Goal: Transaction & Acquisition: Purchase product/service

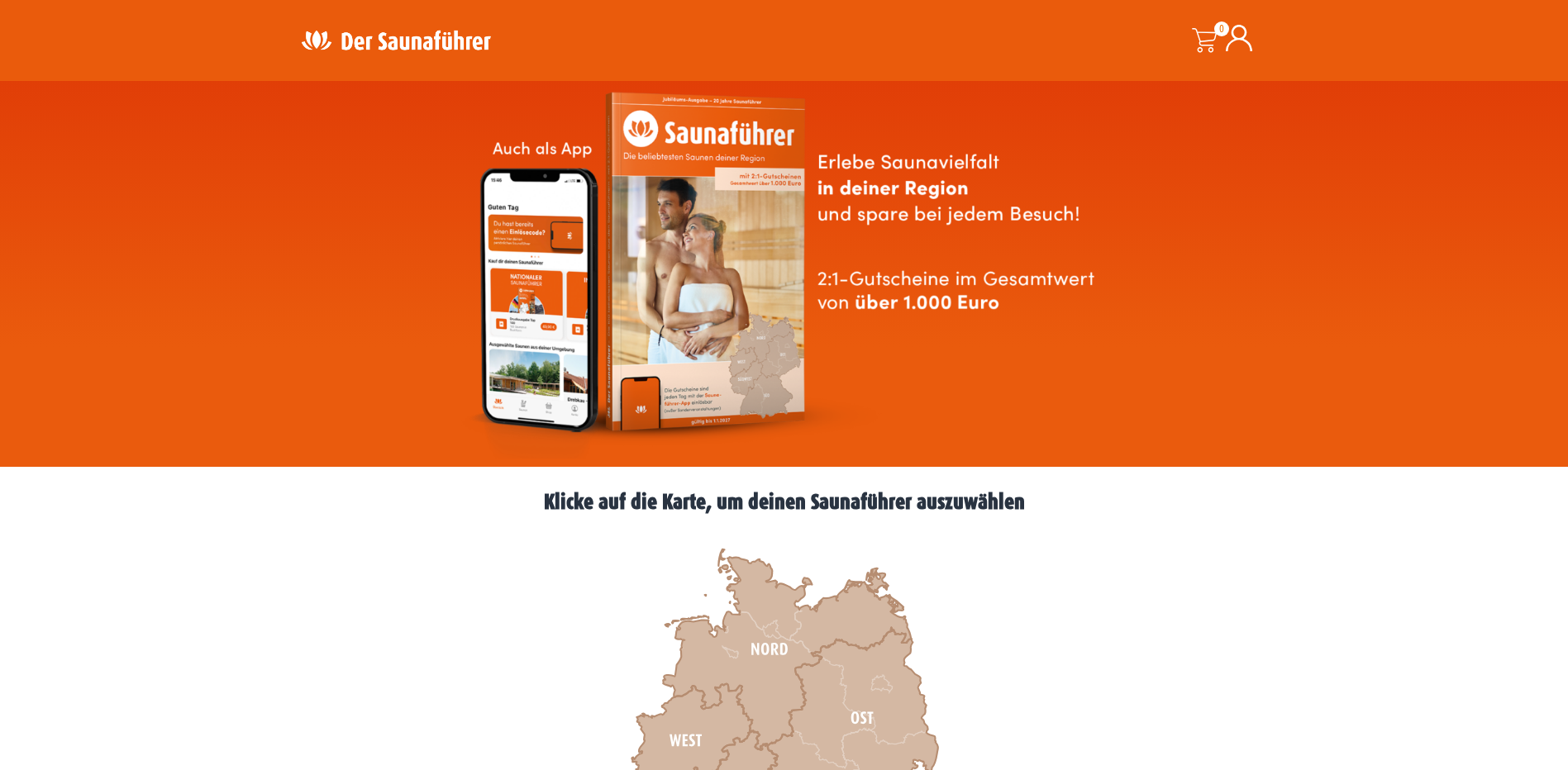
scroll to position [290, 0]
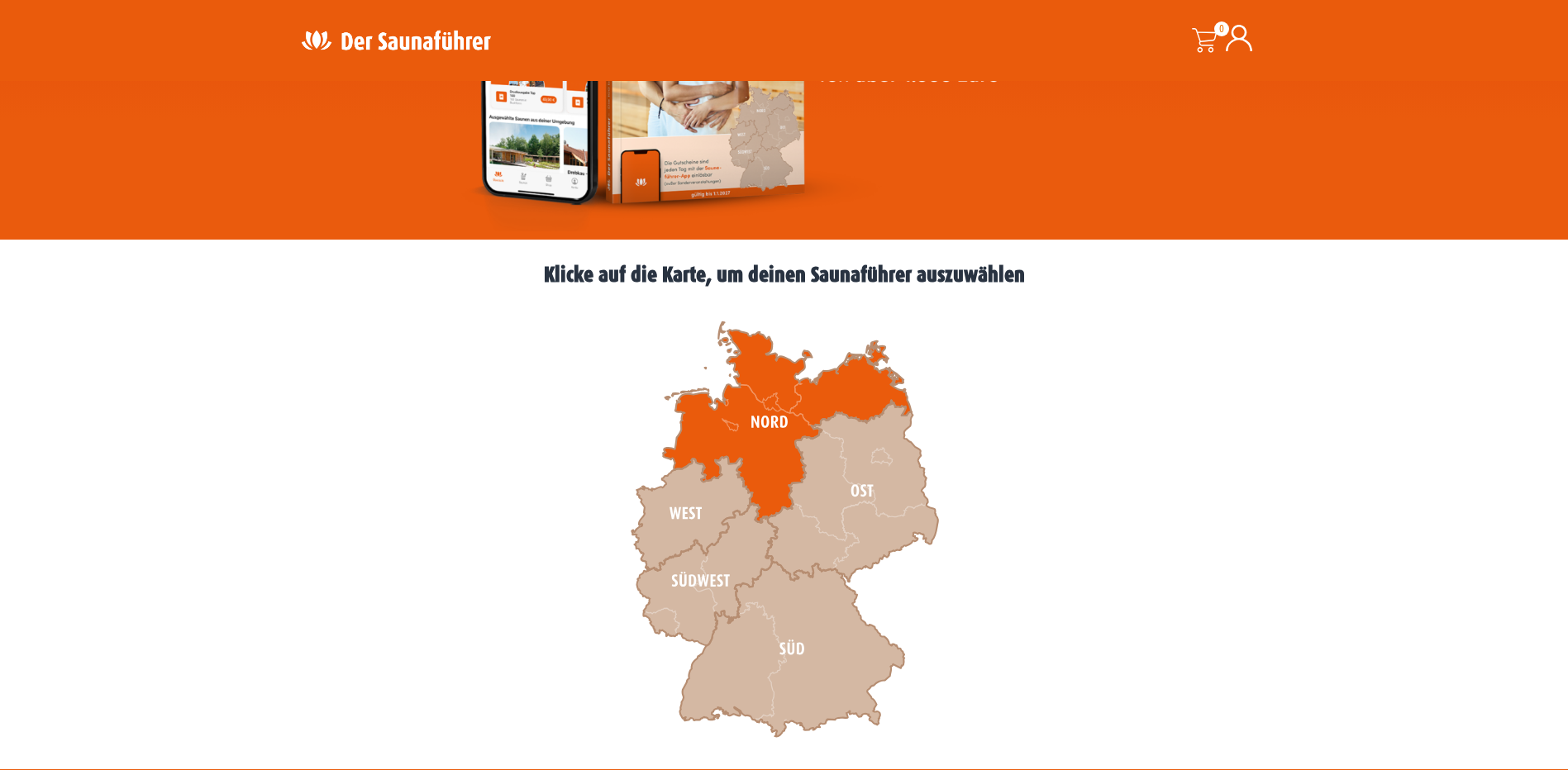
click at [766, 438] on icon at bounding box center [786, 423] width 248 height 201
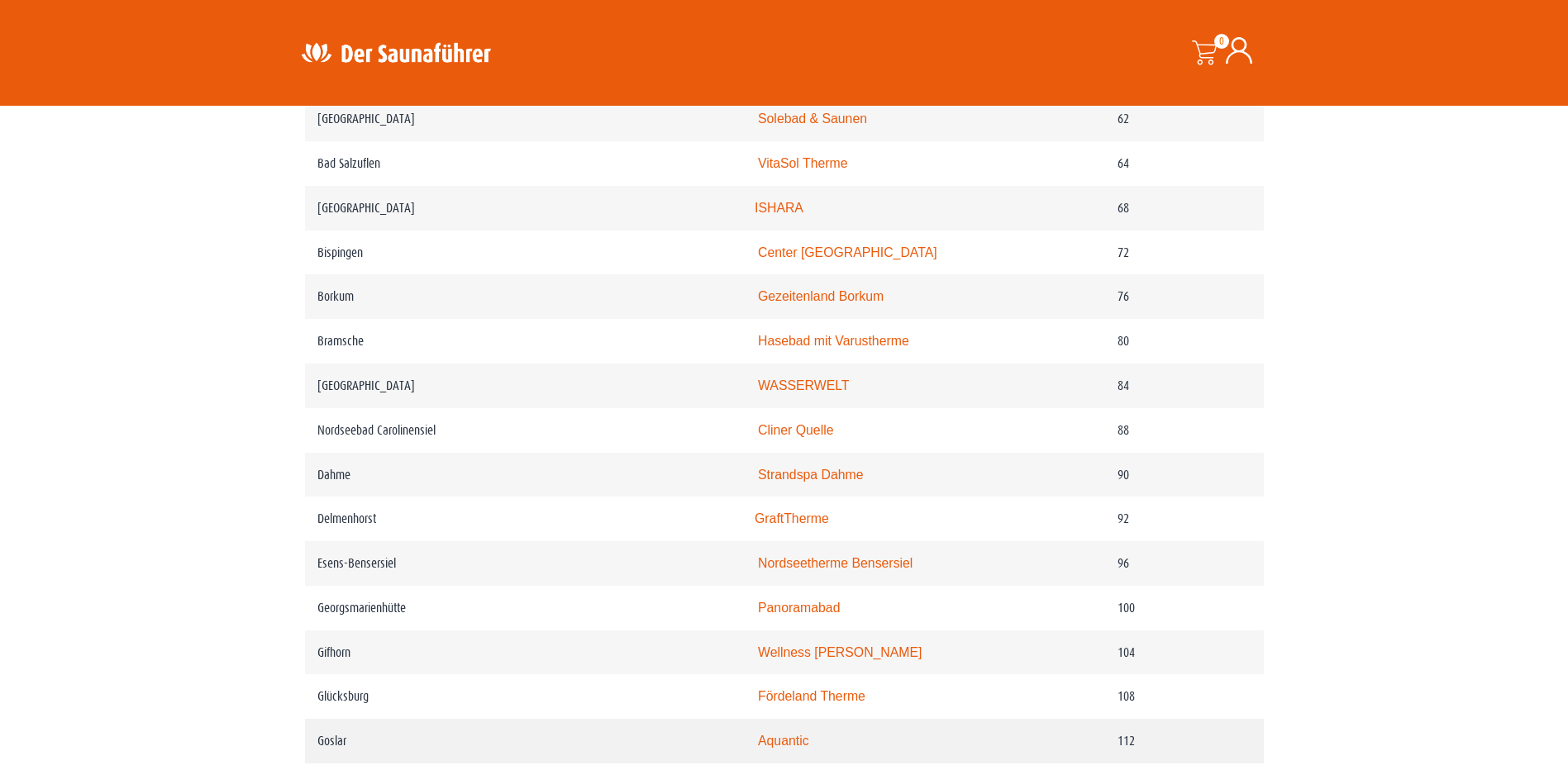
scroll to position [1301, 0]
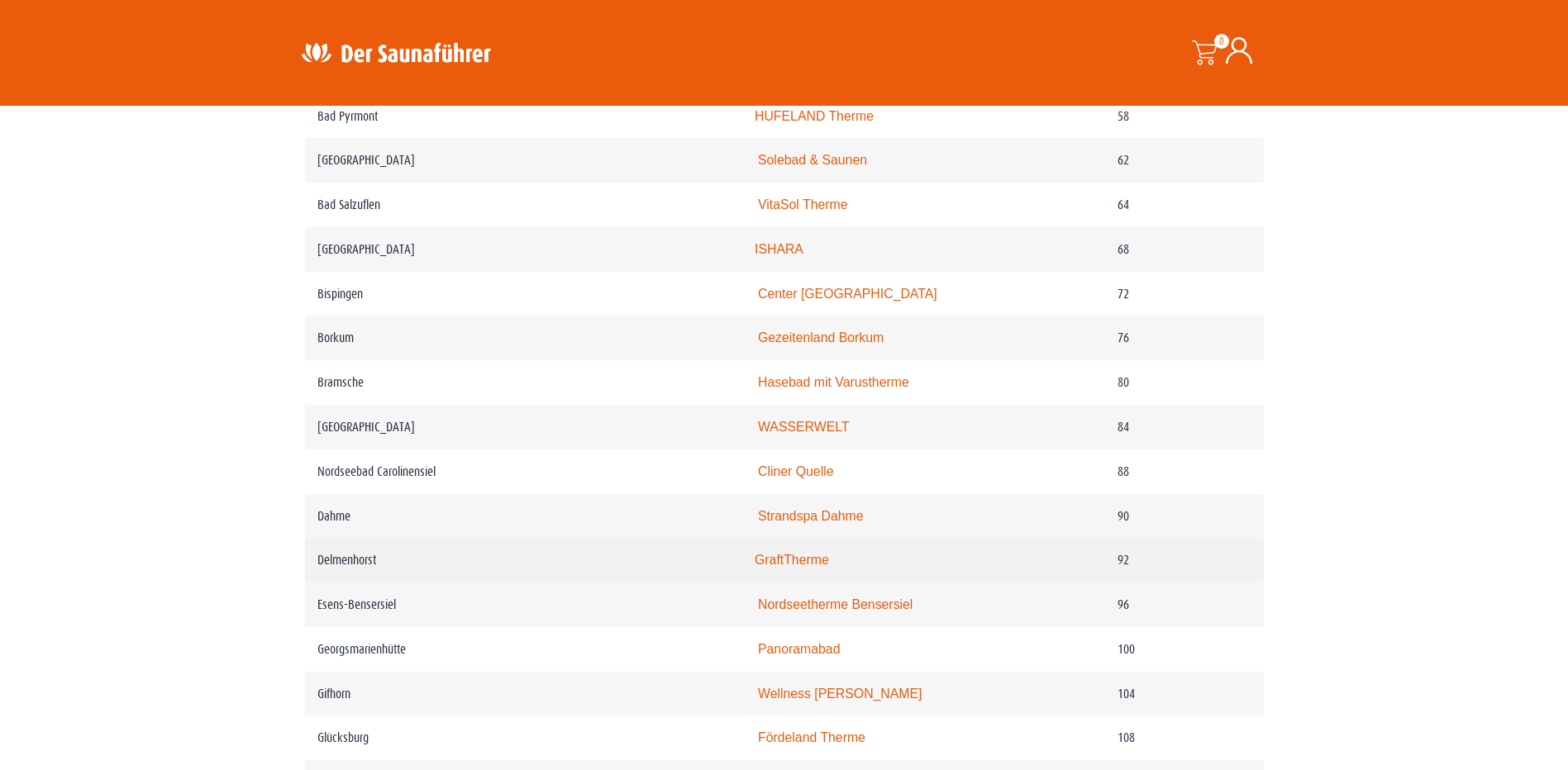
click at [800, 567] on link "GraftTherme" at bounding box center [792, 560] width 75 height 14
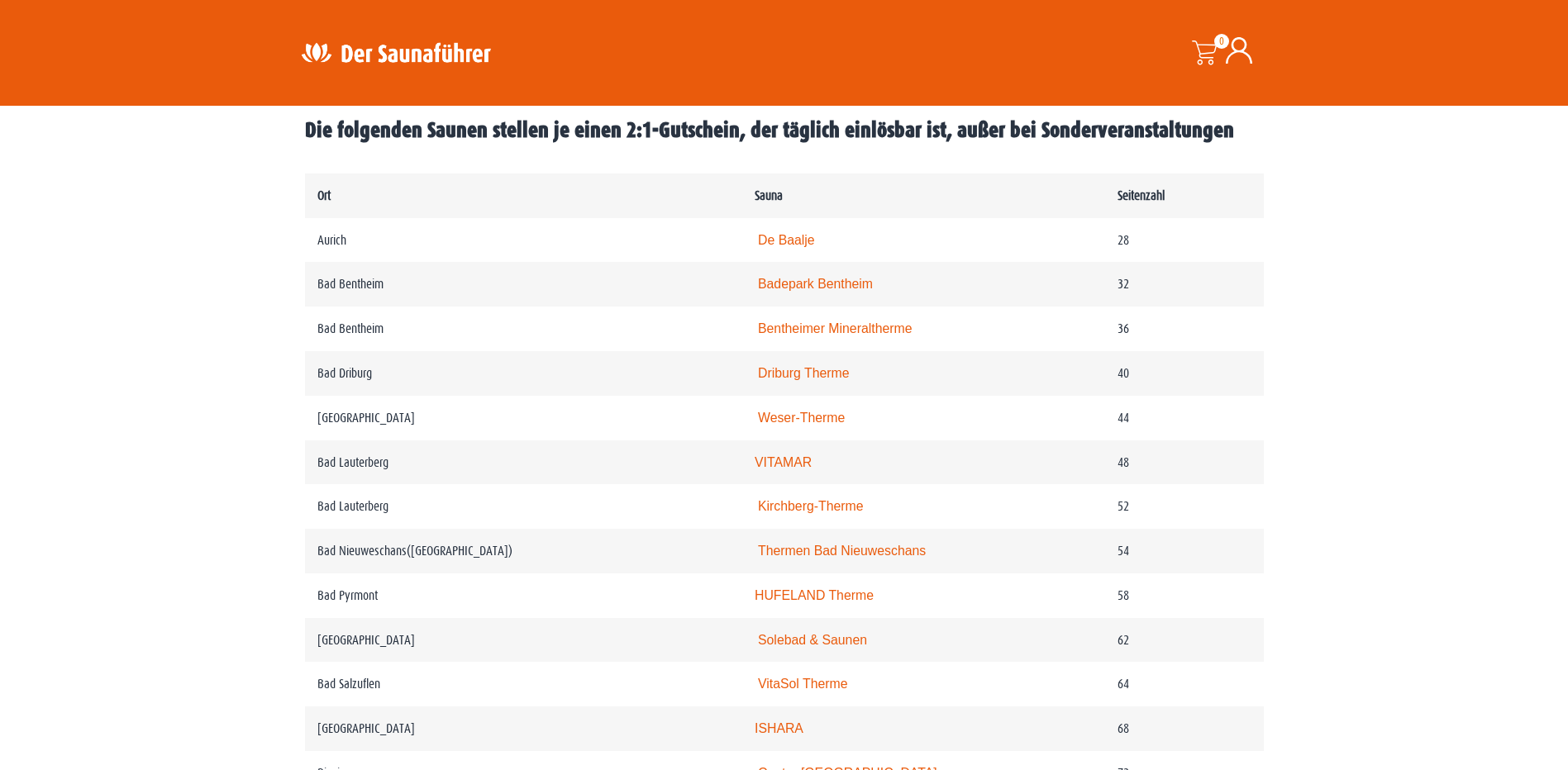
scroll to position [723, 0]
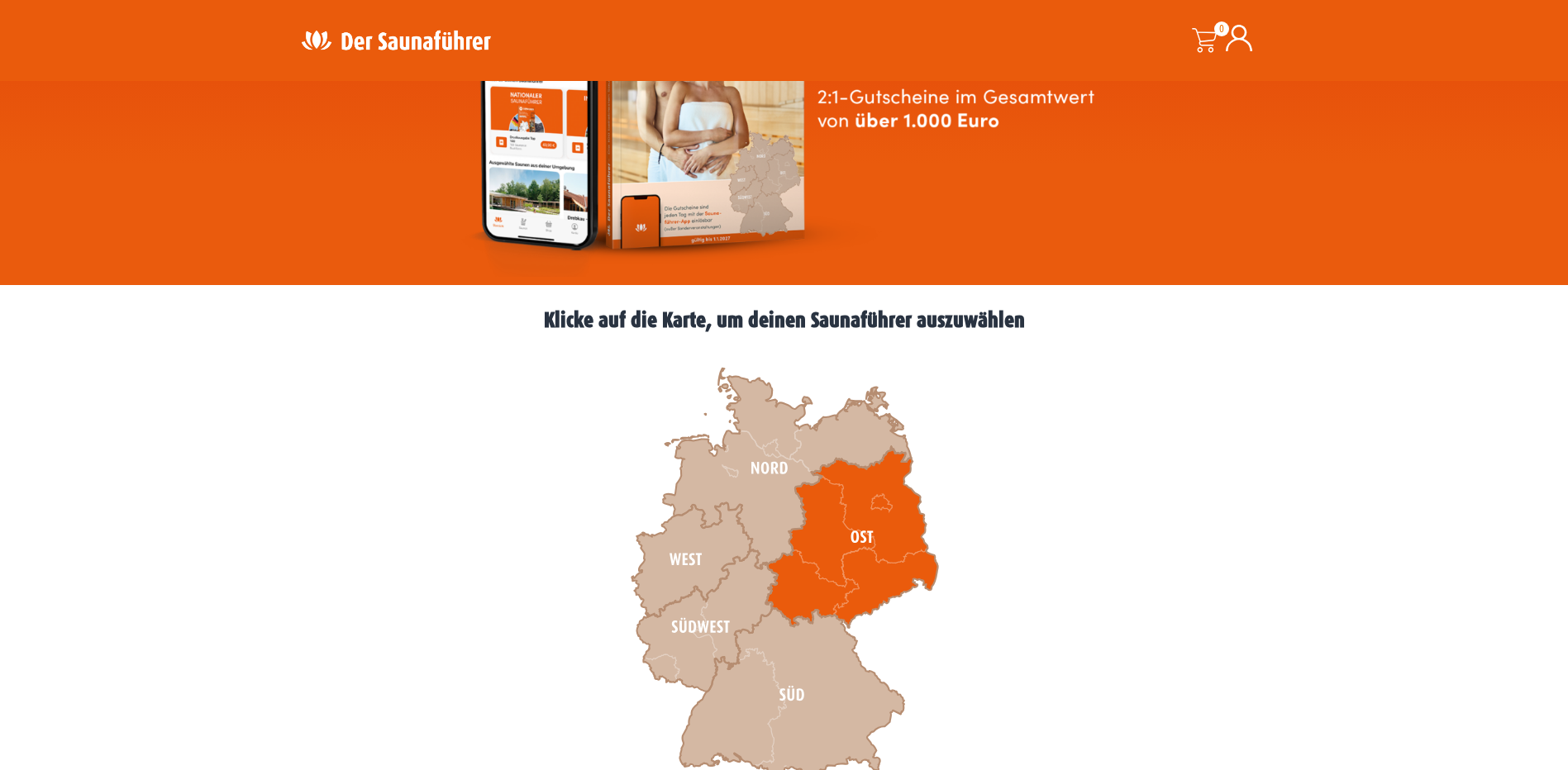
click at [869, 544] on icon at bounding box center [850, 536] width 171 height 181
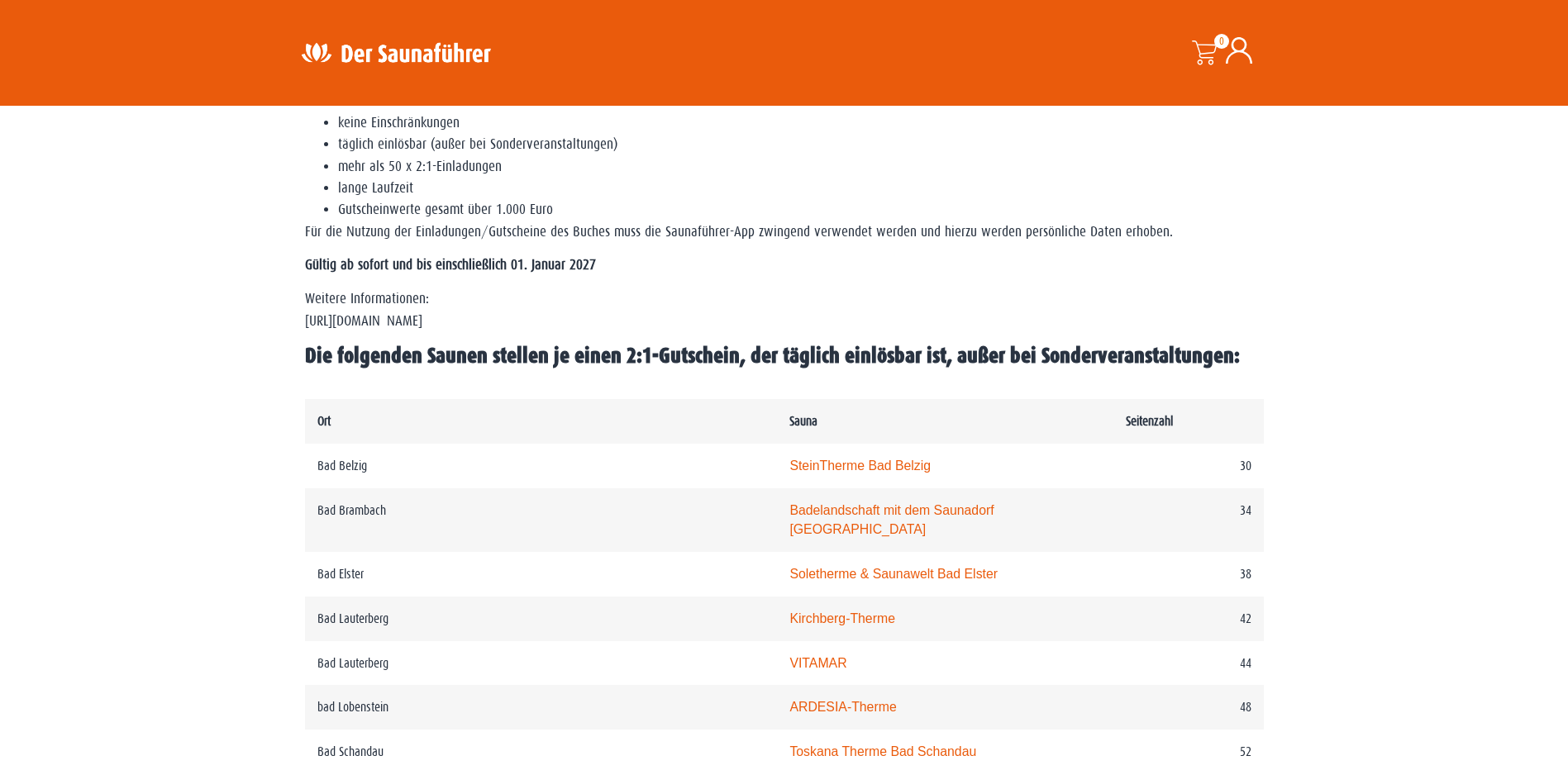
scroll to position [599, 0]
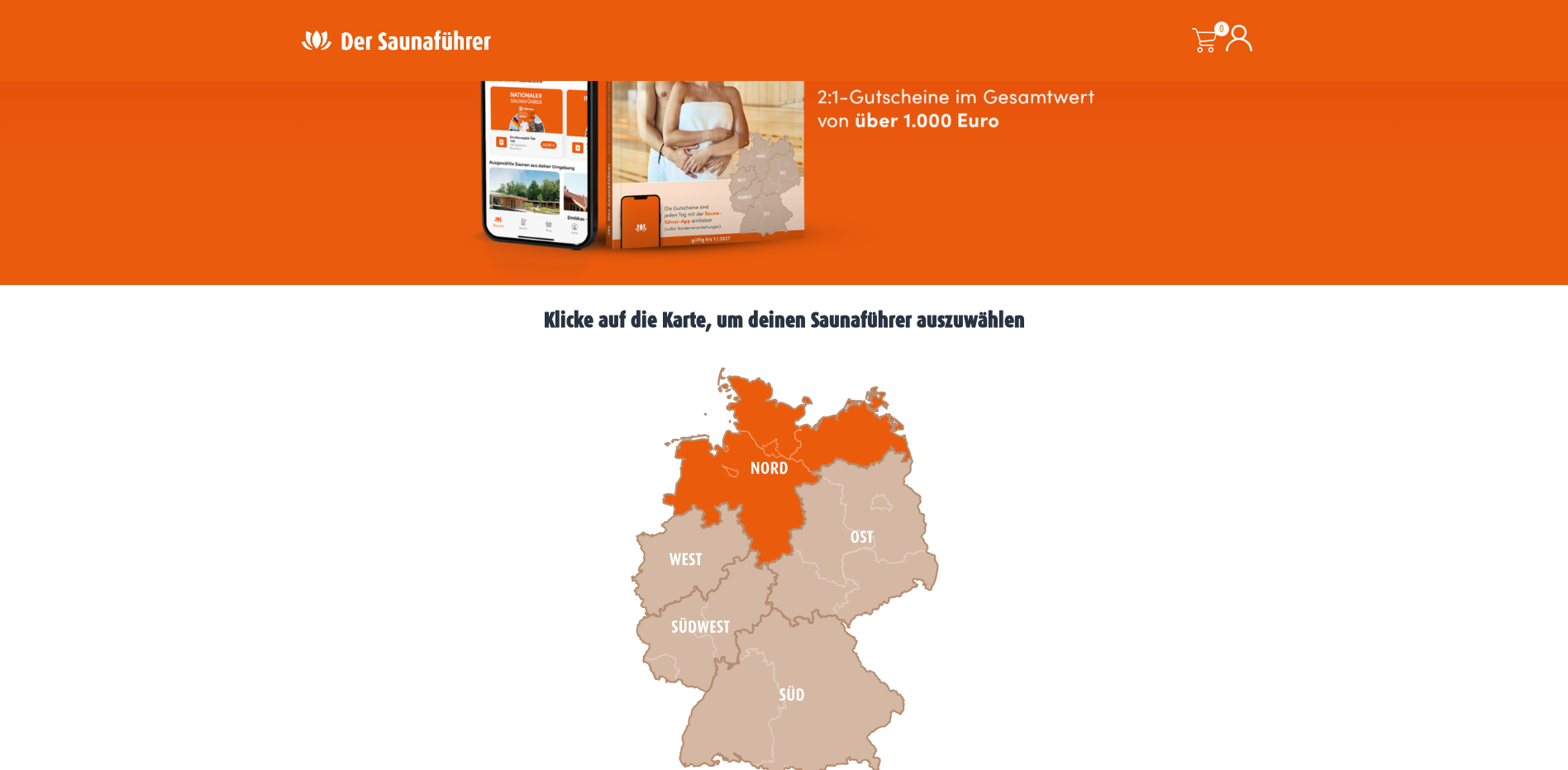
click at [782, 512] on icon at bounding box center [786, 469] width 248 height 201
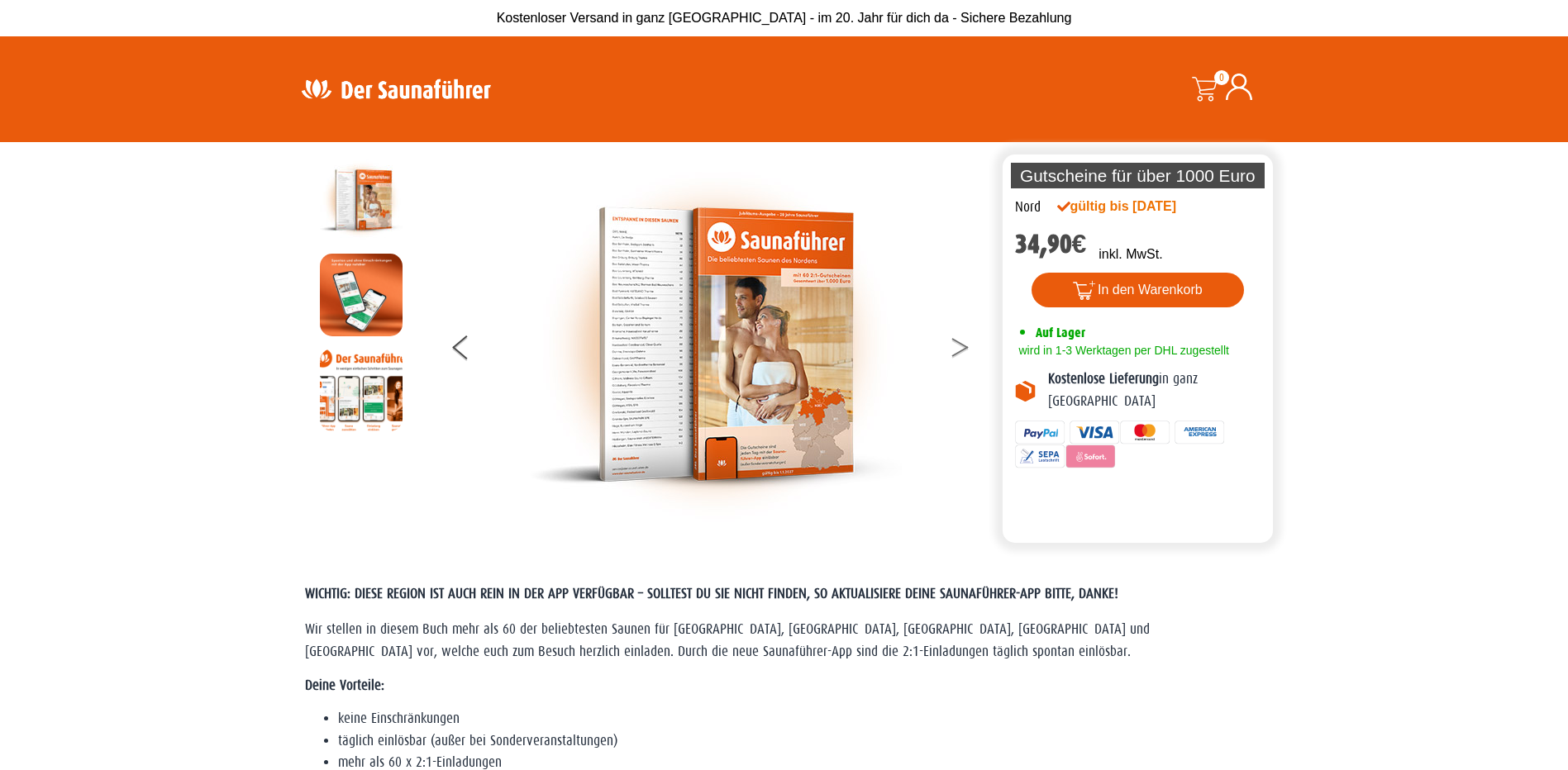
click at [965, 351] on button at bounding box center [970, 350] width 42 height 42
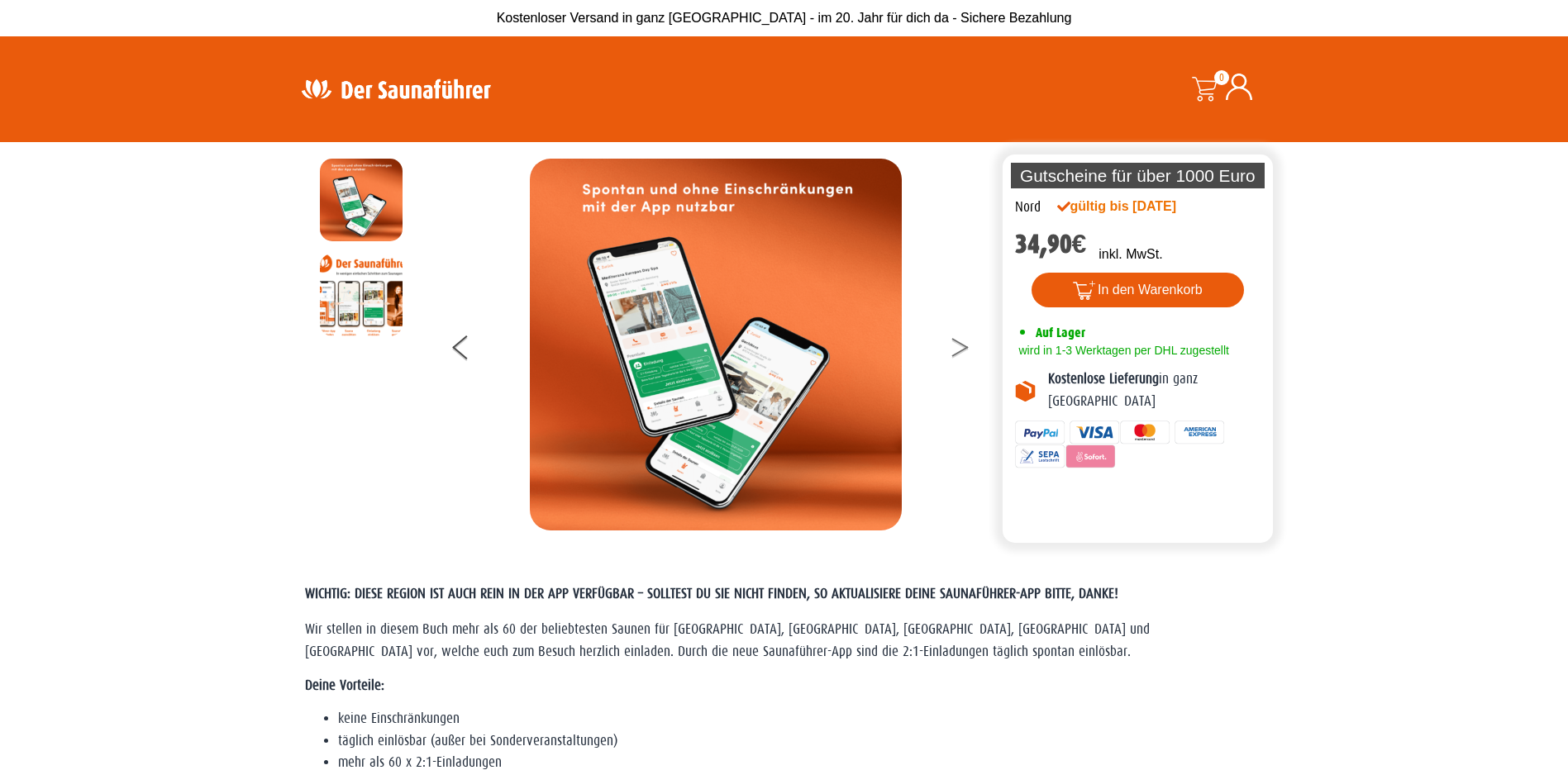
click at [965, 351] on button at bounding box center [970, 350] width 42 height 42
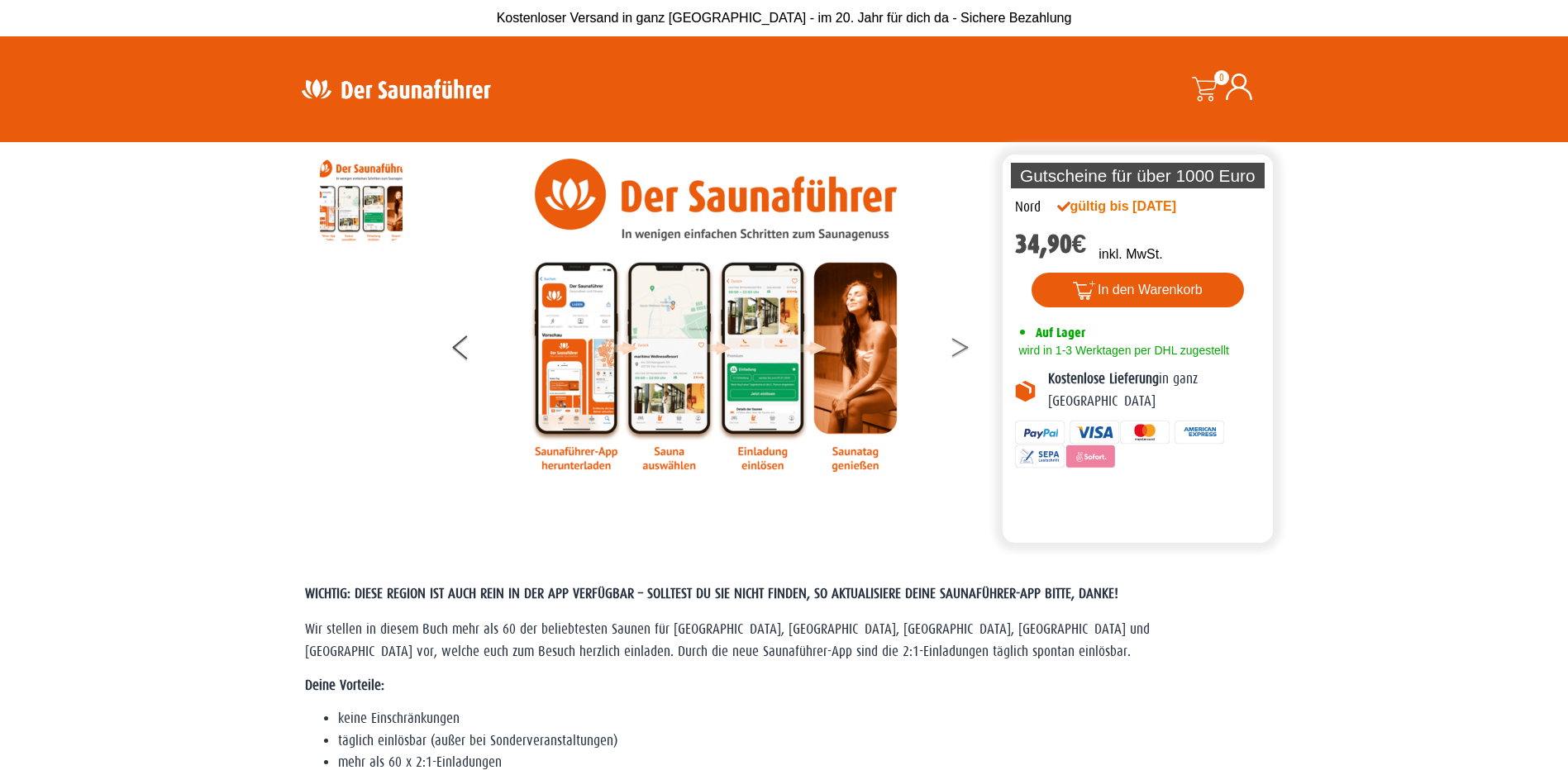
click at [954, 343] on button at bounding box center [970, 350] width 42 height 42
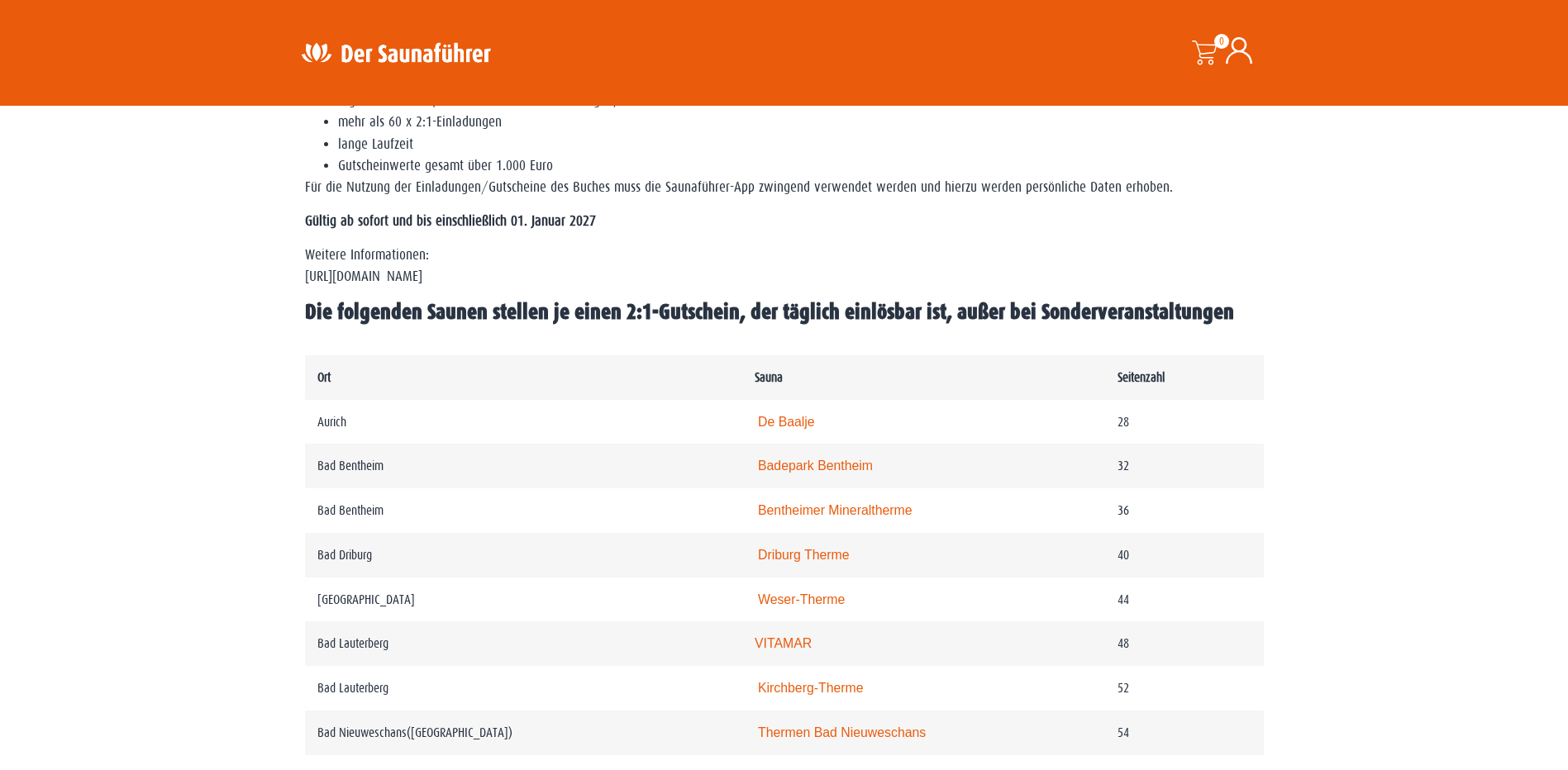
scroll to position [661, 0]
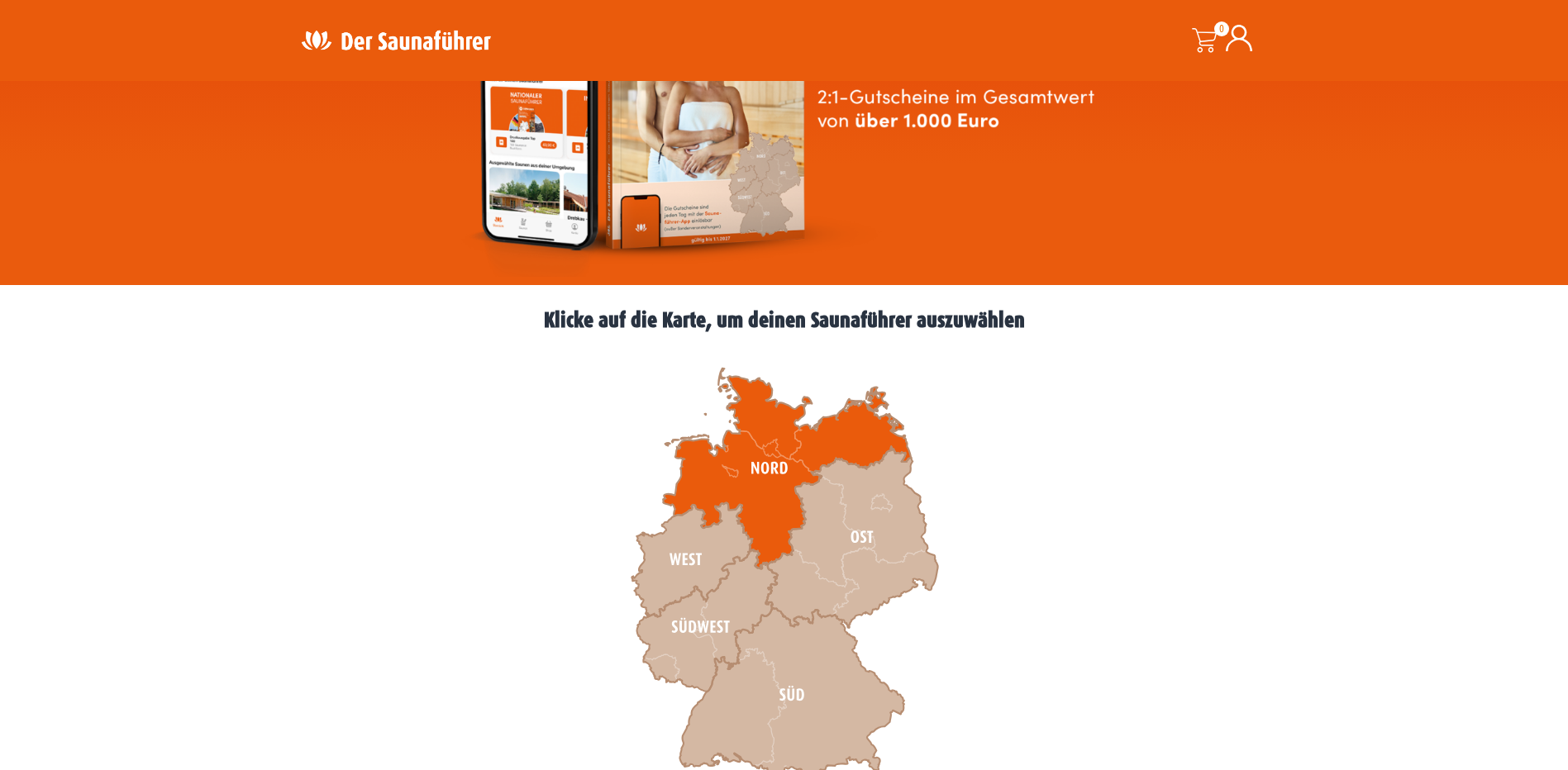
click at [801, 477] on icon at bounding box center [786, 469] width 248 height 201
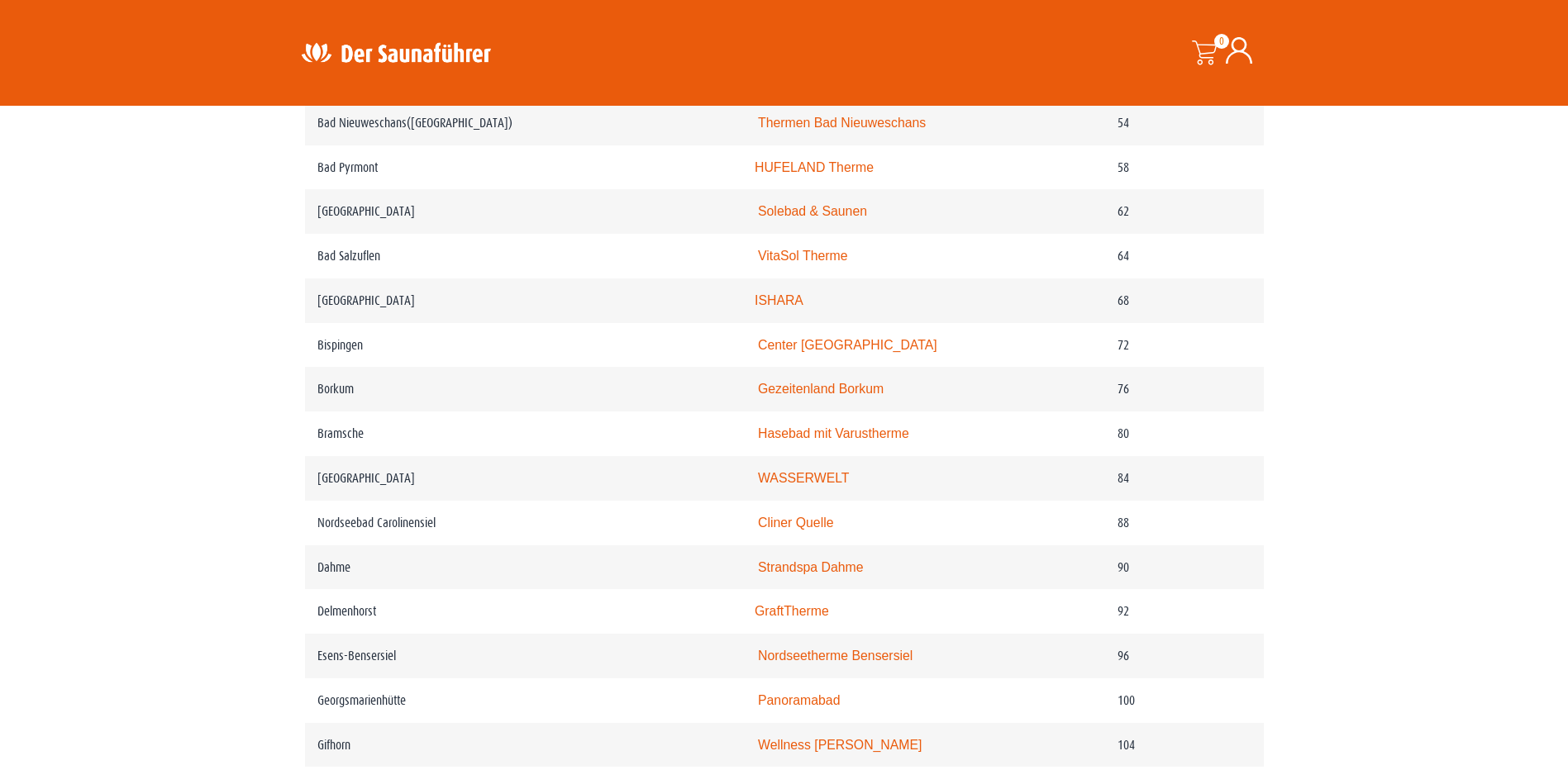
scroll to position [1291, 0]
